Goal: Task Accomplishment & Management: Use online tool/utility

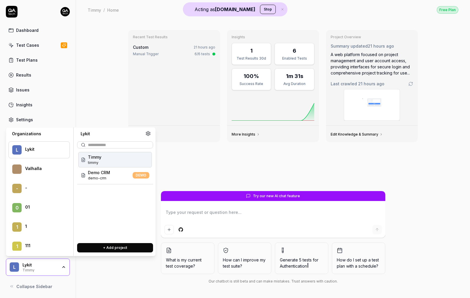
scroll to position [15764, 0]
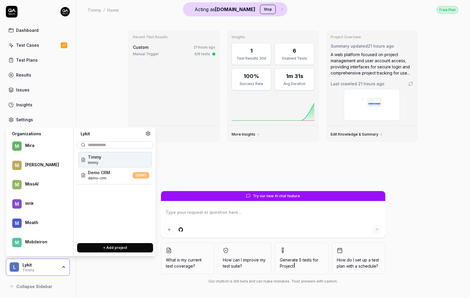
click at [90, 182] on div "mai-world mai-world" at bounding box center [115, 174] width 74 height 15
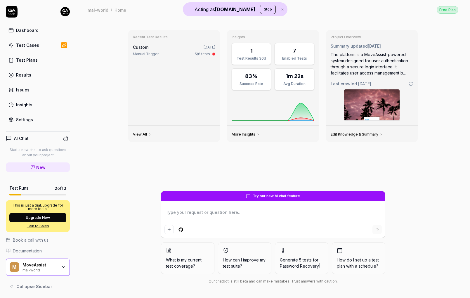
click at [390, 101] on img at bounding box center [372, 104] width 56 height 31
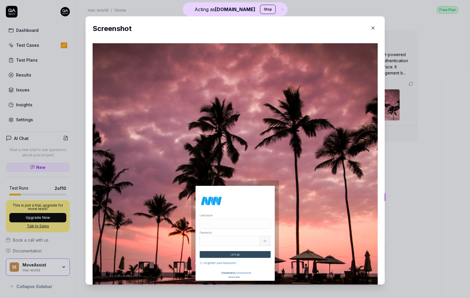
click at [371, 29] on icon "button" at bounding box center [373, 27] width 5 height 5
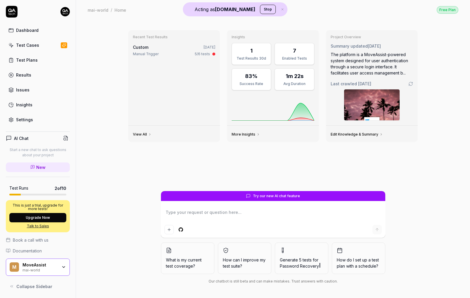
click at [183, 54] on div "Manual Trigger 5/6 tests" at bounding box center [174, 53] width 83 height 5
click at [378, 104] on img at bounding box center [372, 104] width 56 height 31
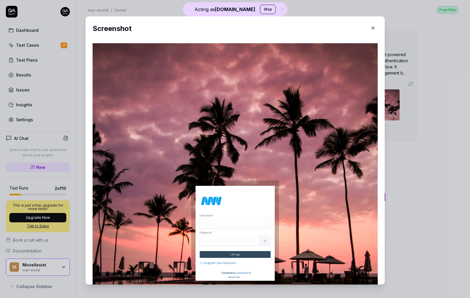
click at [371, 30] on icon "button" at bounding box center [373, 27] width 5 height 5
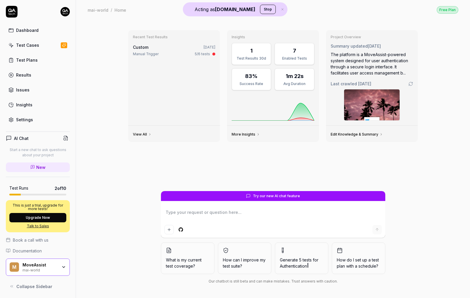
click at [31, 75] on link "Results" at bounding box center [38, 74] width 64 height 11
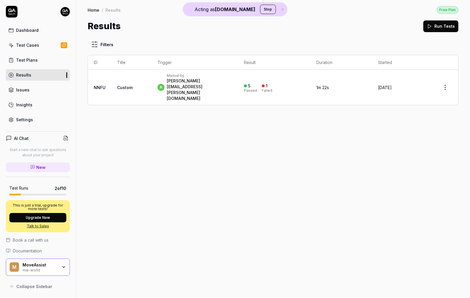
click at [152, 75] on td "r Manual by [PERSON_NAME][EMAIL_ADDRESS][PERSON_NAME][DOMAIN_NAME]" at bounding box center [195, 87] width 87 height 35
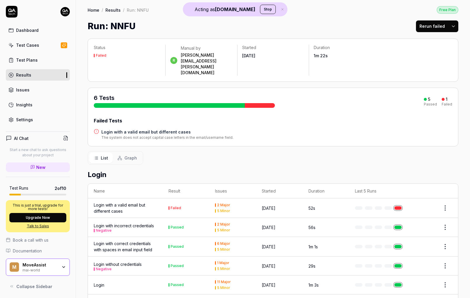
click at [36, 122] on link "Settings" at bounding box center [38, 119] width 64 height 11
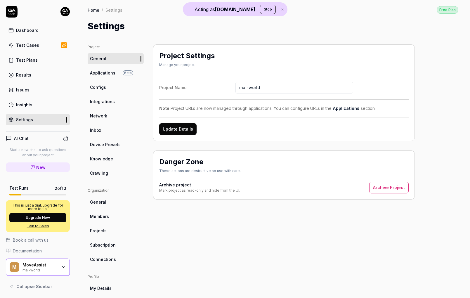
click at [96, 173] on span "Crawling" at bounding box center [99, 173] width 18 height 6
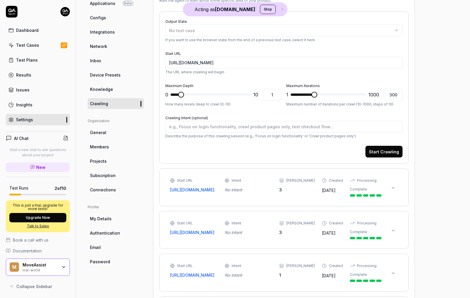
scroll to position [74, 0]
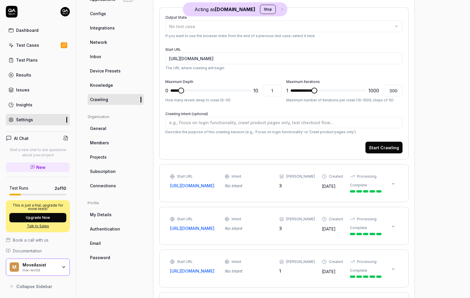
click at [196, 187] on link "[URL][DOMAIN_NAME]" at bounding box center [194, 186] width 48 height 6
click at [229, 170] on div "Start URL [URL][DOMAIN_NAME] Intent No intent Max Depth 3 Created [DATE] Proces…" at bounding box center [283, 183] width 237 height 26
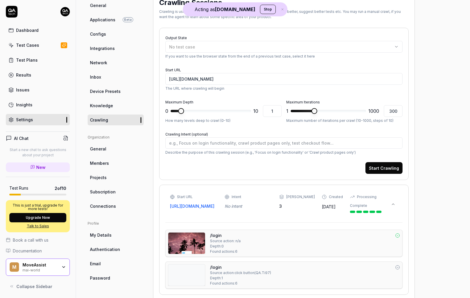
scroll to position [52, 0]
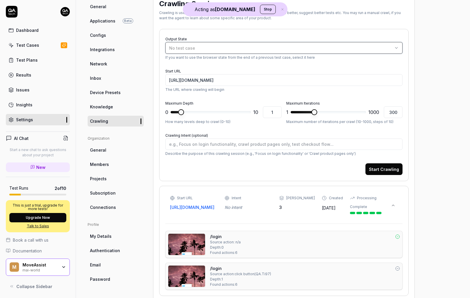
click at [184, 44] on button "No test case" at bounding box center [283, 48] width 237 height 12
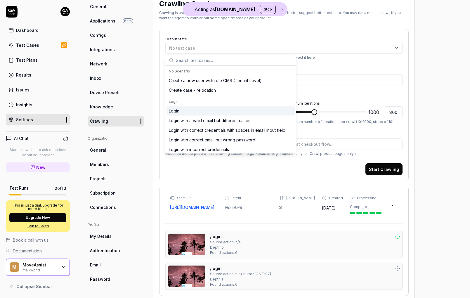
click at [185, 114] on div "Login" at bounding box center [231, 111] width 128 height 10
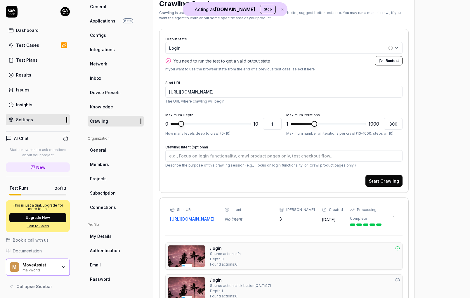
click at [399, 61] on span "test" at bounding box center [395, 60] width 7 height 4
type textarea "*"
click at [22, 72] on div "Results" at bounding box center [23, 75] width 15 height 6
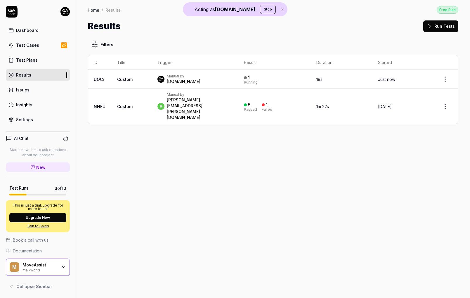
click at [43, 120] on link "Settings" at bounding box center [38, 119] width 64 height 11
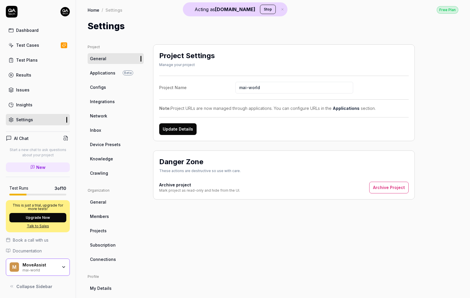
click at [27, 78] on div "Results" at bounding box center [23, 75] width 15 height 6
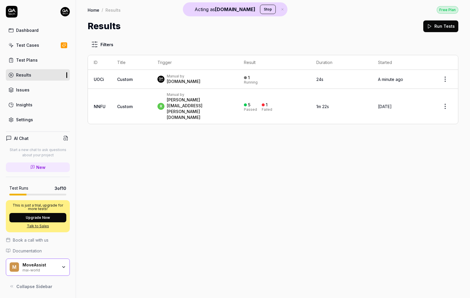
click at [282, 84] on td "1 Running" at bounding box center [274, 79] width 72 height 19
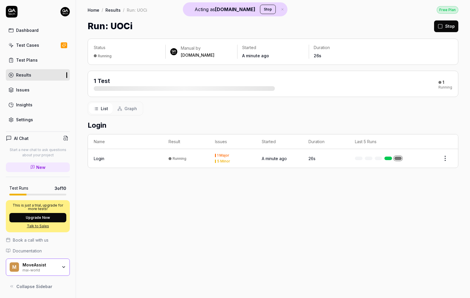
click at [125, 166] on td "Login" at bounding box center [125, 158] width 75 height 19
click at [116, 160] on div "Login" at bounding box center [125, 158] width 63 height 6
click at [127, 102] on div "List Graph" at bounding box center [116, 109] width 56 height 14
click at [105, 157] on div "Login" at bounding box center [125, 158] width 63 height 6
click at [99, 157] on div "Login" at bounding box center [99, 158] width 11 height 6
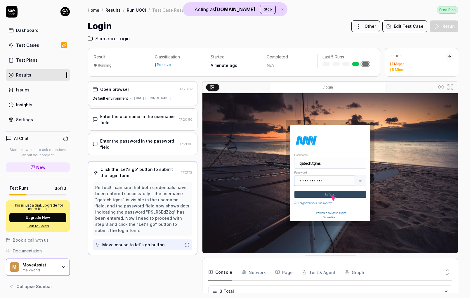
click at [25, 122] on div "Settings" at bounding box center [24, 120] width 17 height 6
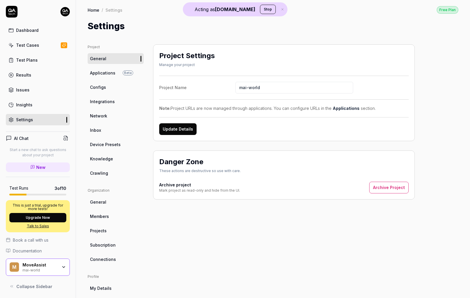
click at [102, 173] on span "Crawling" at bounding box center [99, 173] width 18 height 6
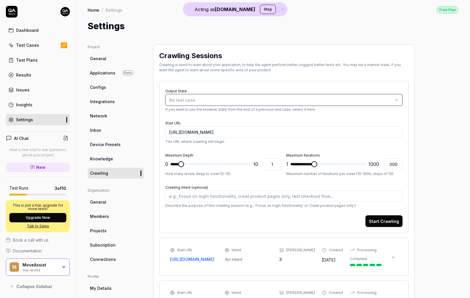
click at [188, 100] on span "No test case" at bounding box center [182, 100] width 26 height 5
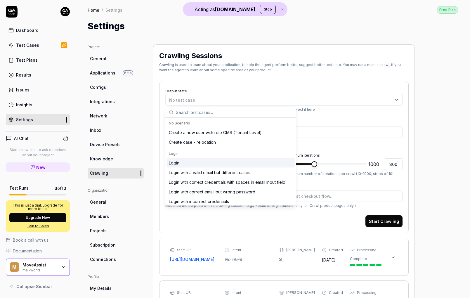
click at [185, 166] on div "Login" at bounding box center [231, 163] width 128 height 10
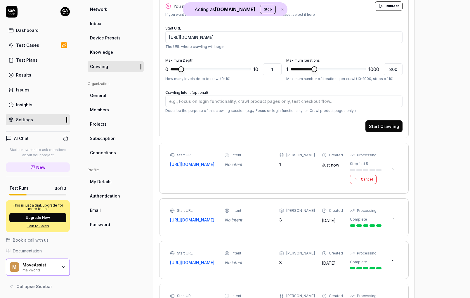
scroll to position [204, 0]
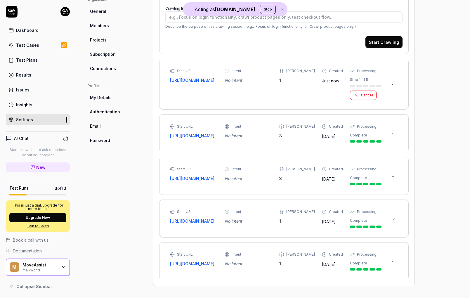
click at [190, 77] on link "[URL][DOMAIN_NAME]" at bounding box center [194, 80] width 48 height 6
click at [239, 75] on div "Start URL https://mai2-test.mai-assignment.com/mai-admin?initial-screen=1 Inten…" at bounding box center [276, 84] width 212 height 32
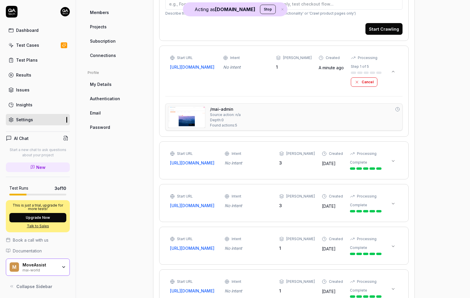
click at [196, 116] on img at bounding box center [186, 116] width 37 height 21
